Goal: Complete application form

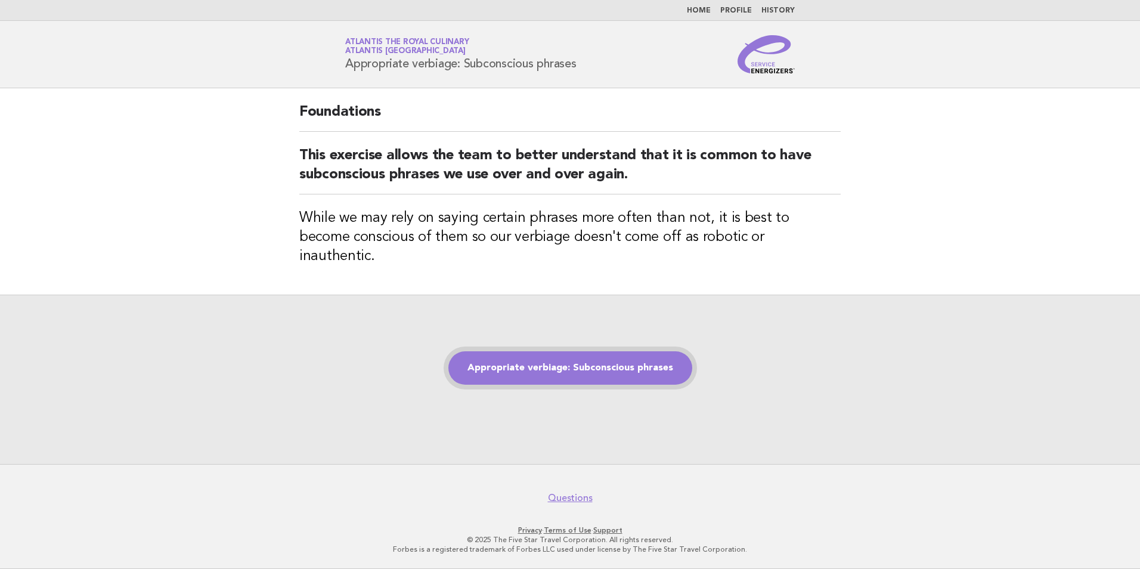
click at [574, 357] on link "Appropriate verbiage: Subconscious phrases" at bounding box center [570, 367] width 244 height 33
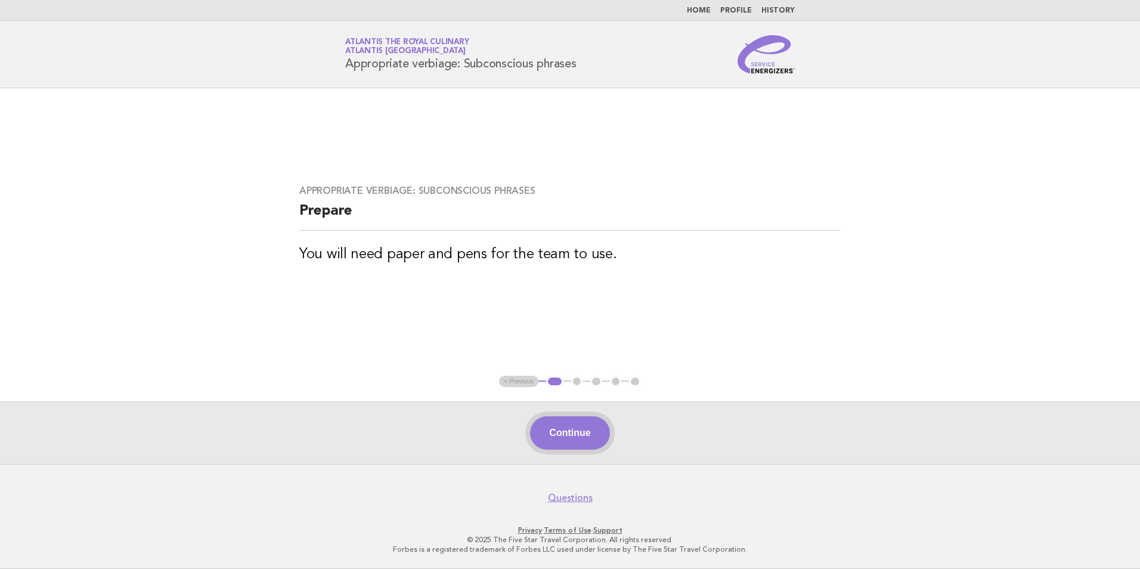
click at [574, 438] on button "Continue" at bounding box center [569, 432] width 79 height 33
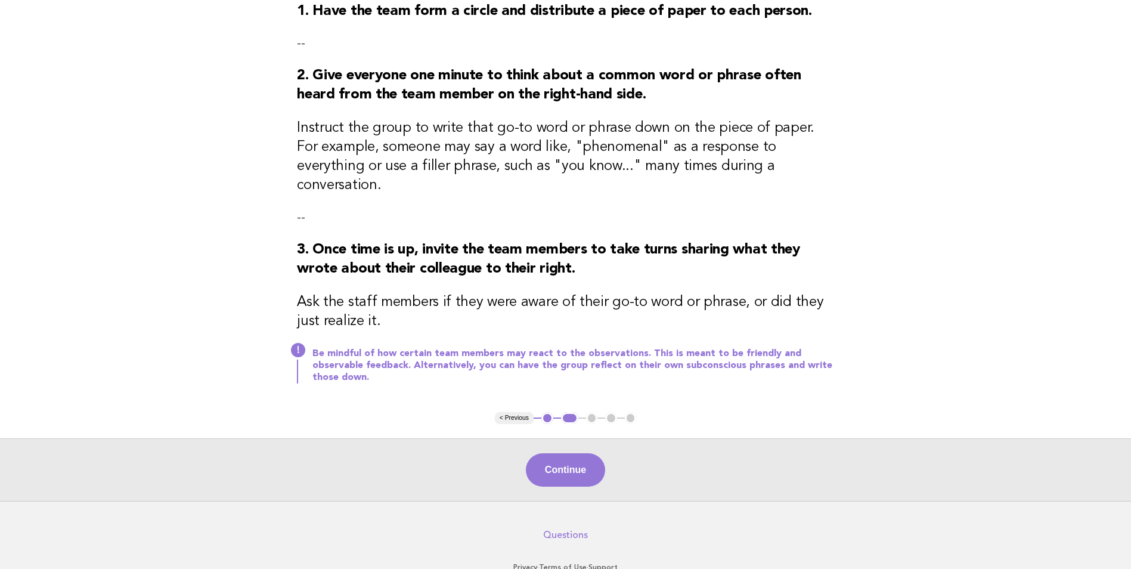
scroll to position [169, 0]
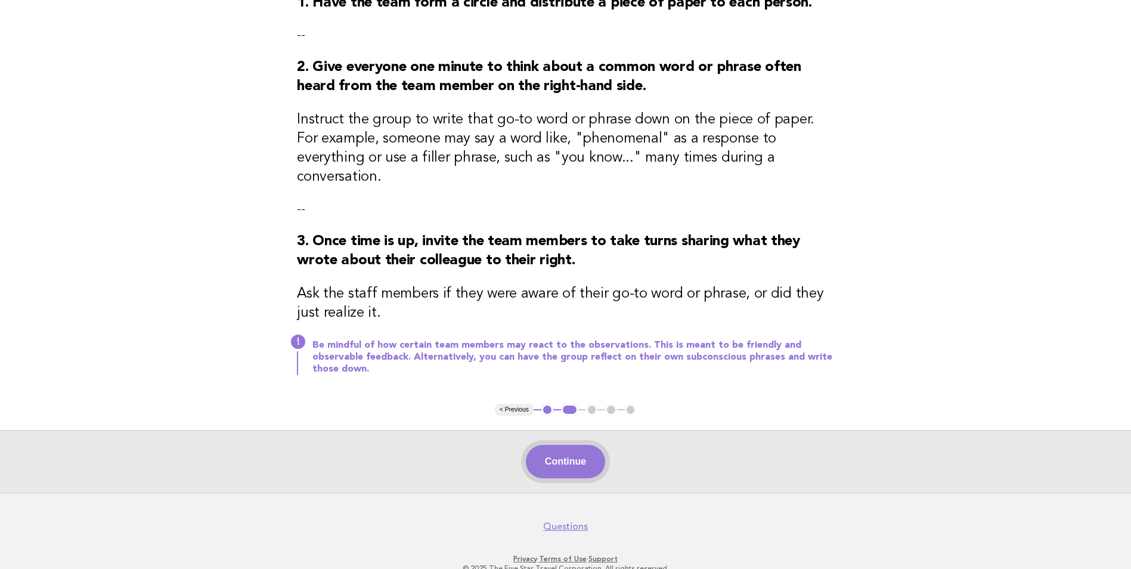
click at [581, 445] on button "Continue" at bounding box center [565, 461] width 79 height 33
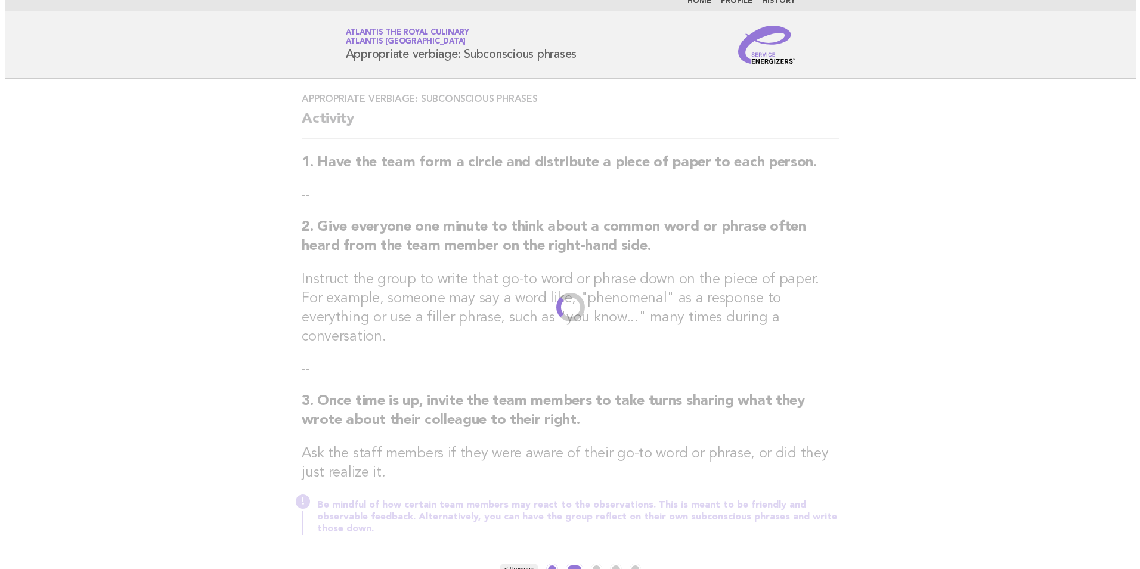
scroll to position [0, 0]
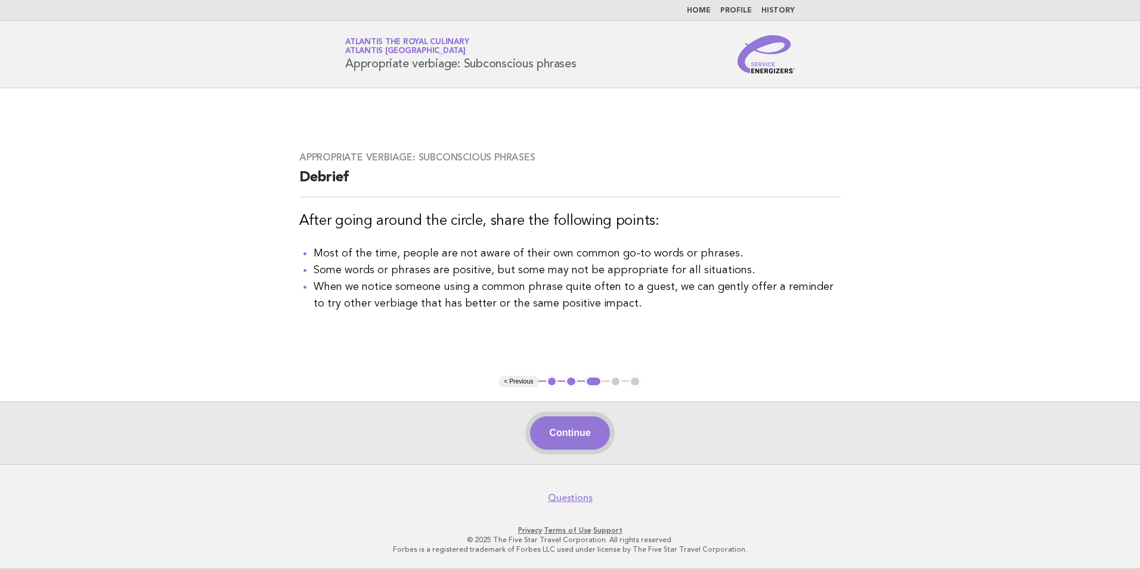
click at [541, 434] on button "Continue" at bounding box center [569, 432] width 79 height 33
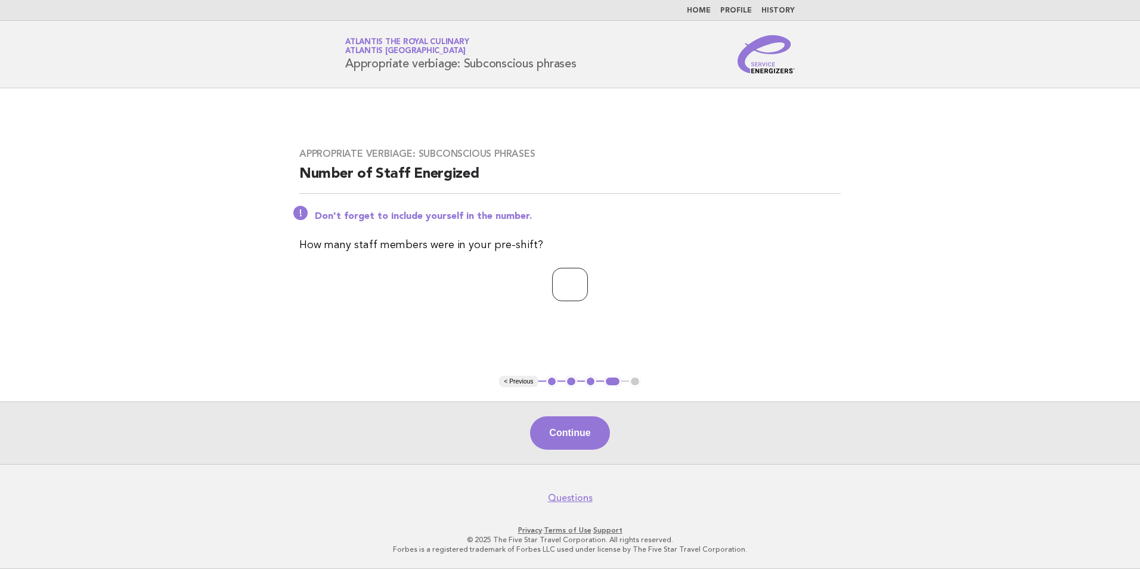
click at [588, 281] on input "*" at bounding box center [570, 284] width 36 height 33
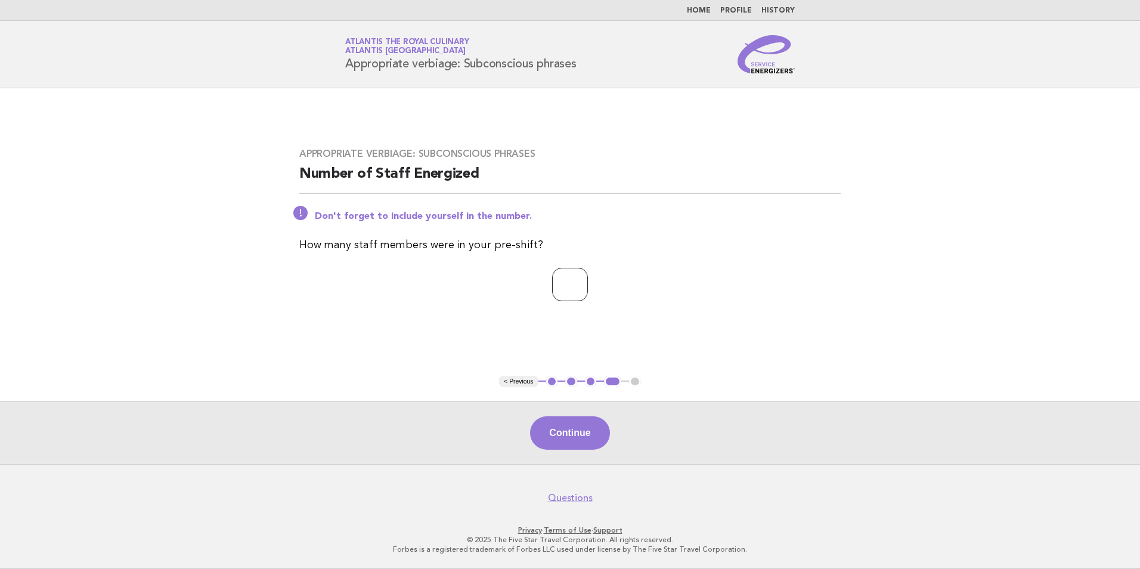
click at [588, 281] on input "*" at bounding box center [570, 284] width 36 height 33
type input "**"
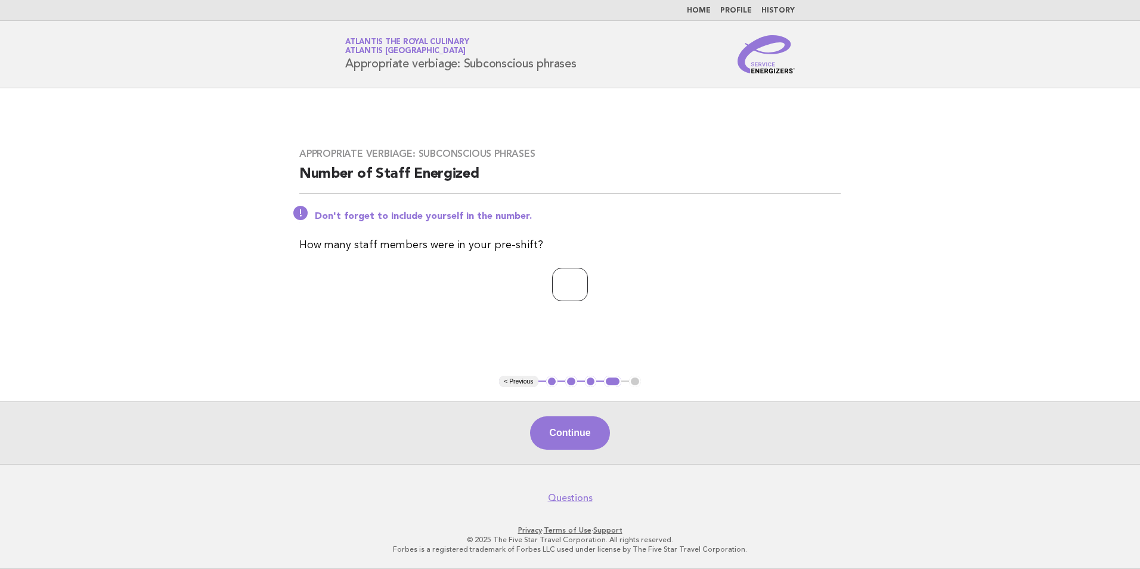
click at [588, 281] on input "**" at bounding box center [570, 284] width 36 height 33
click at [563, 423] on button "Continue" at bounding box center [569, 432] width 79 height 33
